Goal: Transaction & Acquisition: Purchase product/service

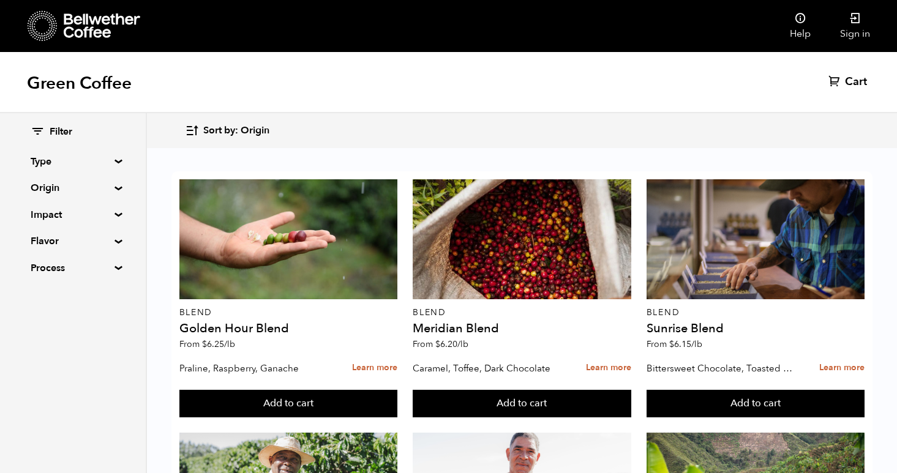
scroll to position [63, 0]
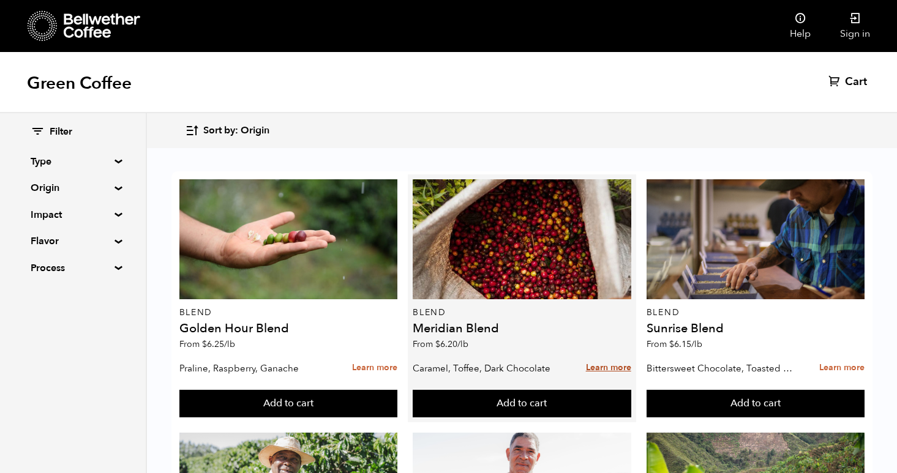
click at [611, 355] on link "Learn more" at bounding box center [608, 368] width 45 height 26
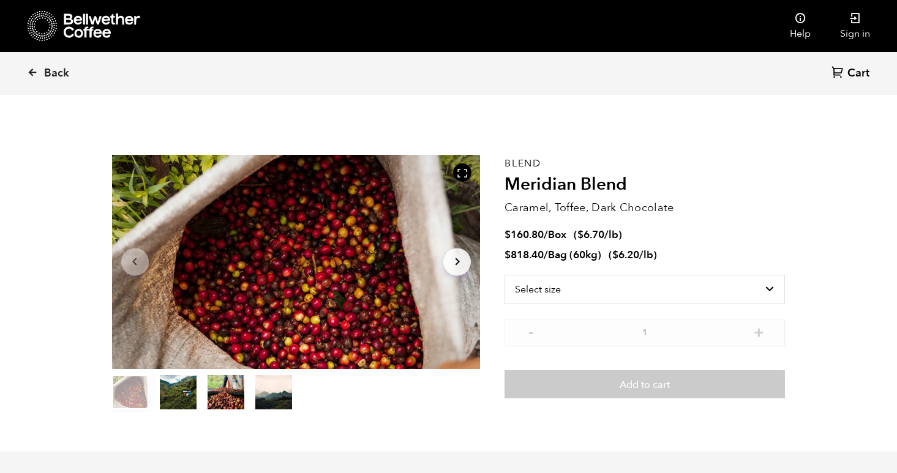
scroll to position [533, 652]
click at [694, 277] on select "Select size Bag (60kg) (132 lbs) Box (24 lbs)" at bounding box center [645, 289] width 280 height 29
select select "bag-3"
click at [505, 275] on select "Select size Bag (60kg) (132 lbs) Box (24 lbs)" at bounding box center [645, 289] width 280 height 29
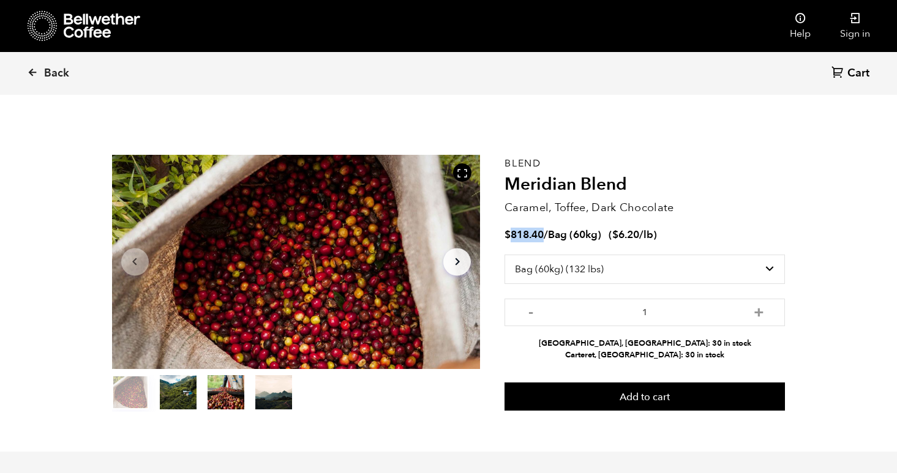
drag, startPoint x: 544, startPoint y: 235, endPoint x: 513, endPoint y: 239, distance: 30.9
click at [513, 239] on bdi "$ 818.40" at bounding box center [524, 235] width 39 height 14
copy bdi "818.40"
